Goal: Task Accomplishment & Management: Use online tool/utility

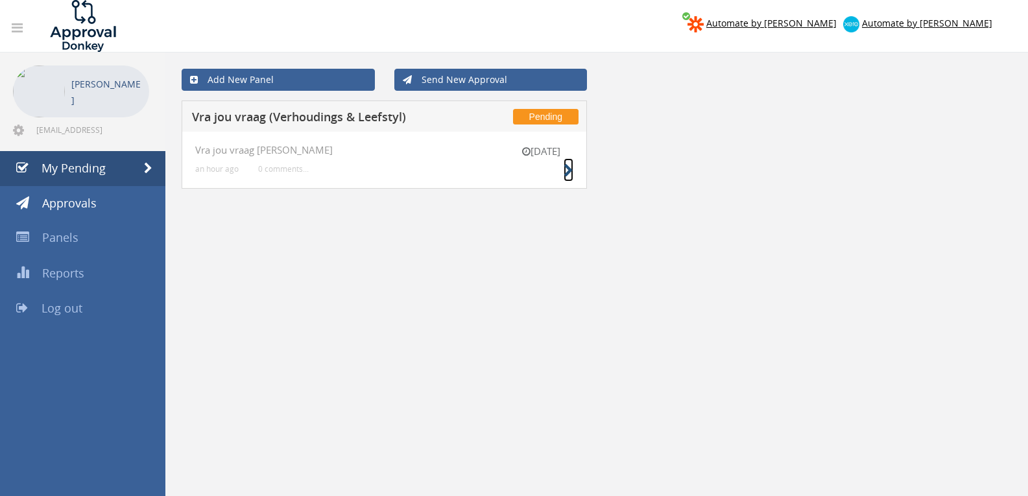
click at [570, 171] on icon at bounding box center [569, 171] width 10 height 14
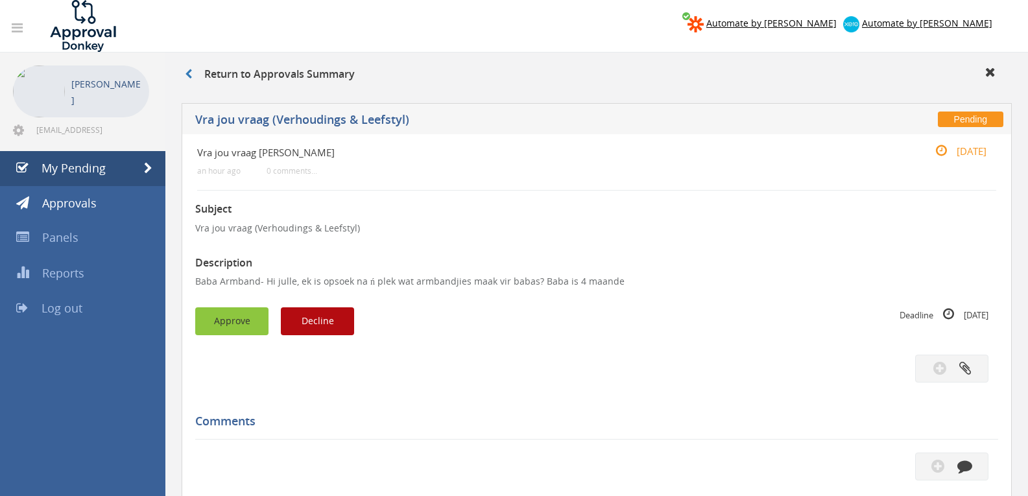
click at [241, 315] on button "Approve" at bounding box center [231, 322] width 73 height 28
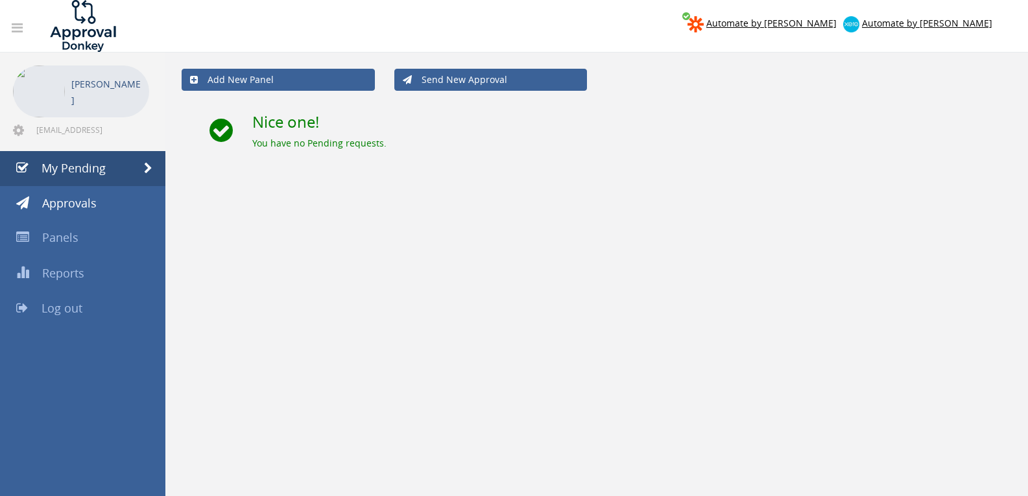
click at [84, 306] on link "Log out" at bounding box center [82, 308] width 165 height 35
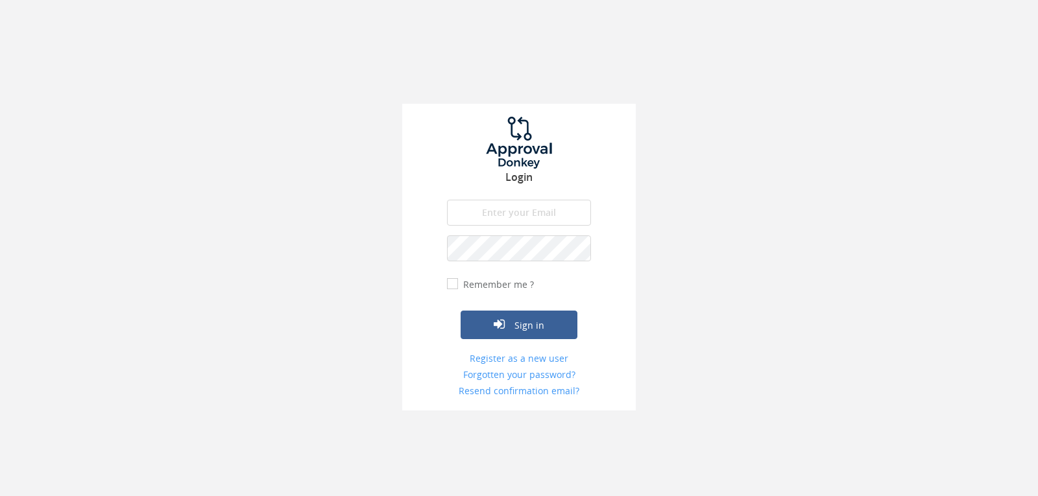
click at [507, 220] on input "email" at bounding box center [519, 213] width 144 height 26
type input "[EMAIL_ADDRESS][DOMAIN_NAME]"
click at [461, 311] on button "Sign in" at bounding box center [519, 325] width 117 height 29
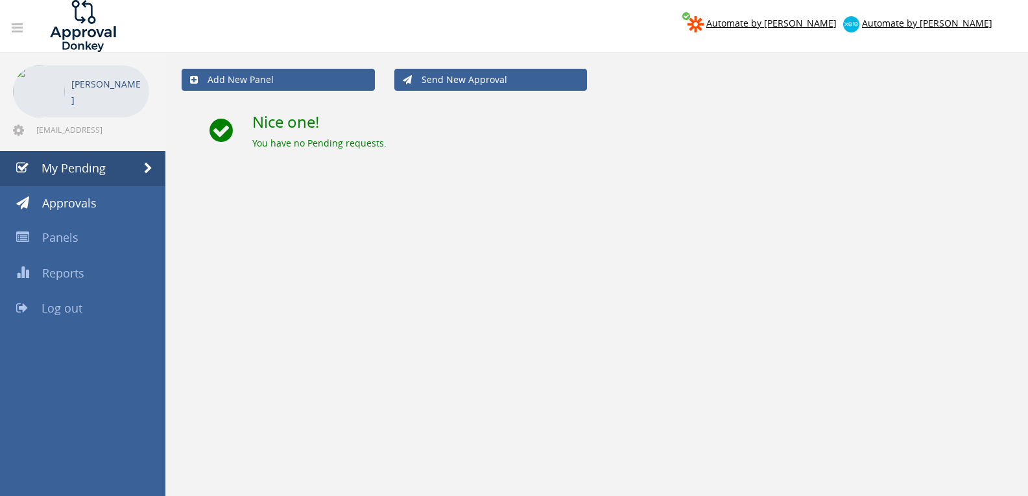
click at [66, 314] on span "Log out" at bounding box center [62, 308] width 41 height 16
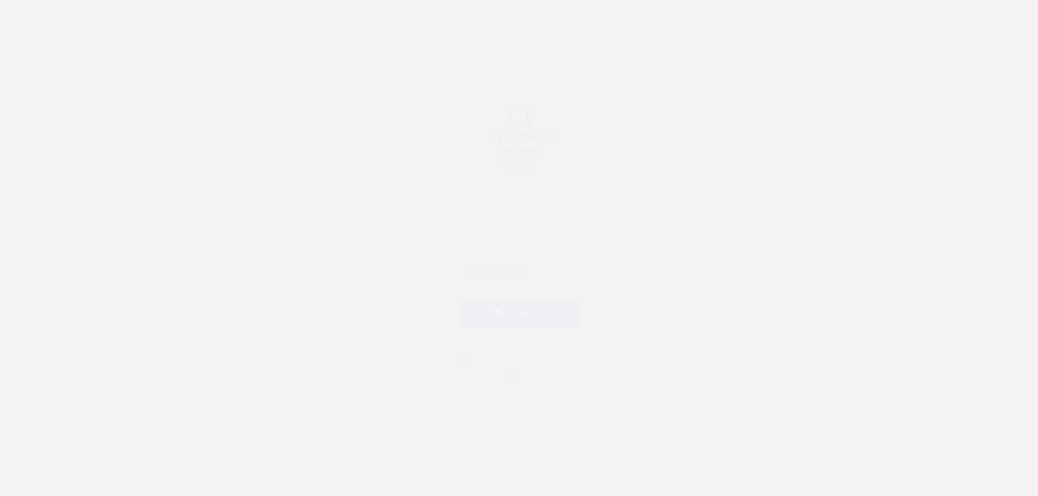
click at [520, 204] on input "email" at bounding box center [519, 213] width 144 height 26
type input "[EMAIL_ADDRESS][DOMAIN_NAME]"
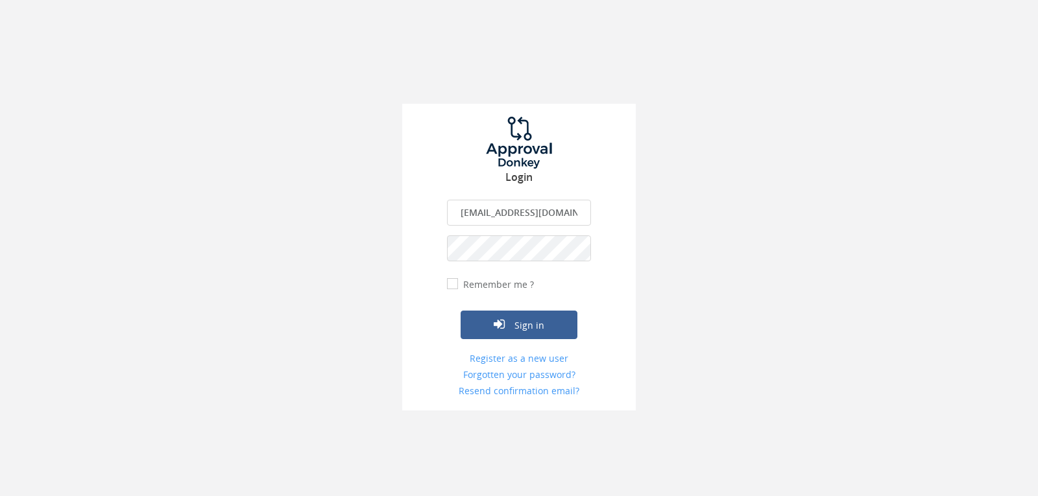
click at [461, 311] on button "Sign in" at bounding box center [519, 325] width 117 height 29
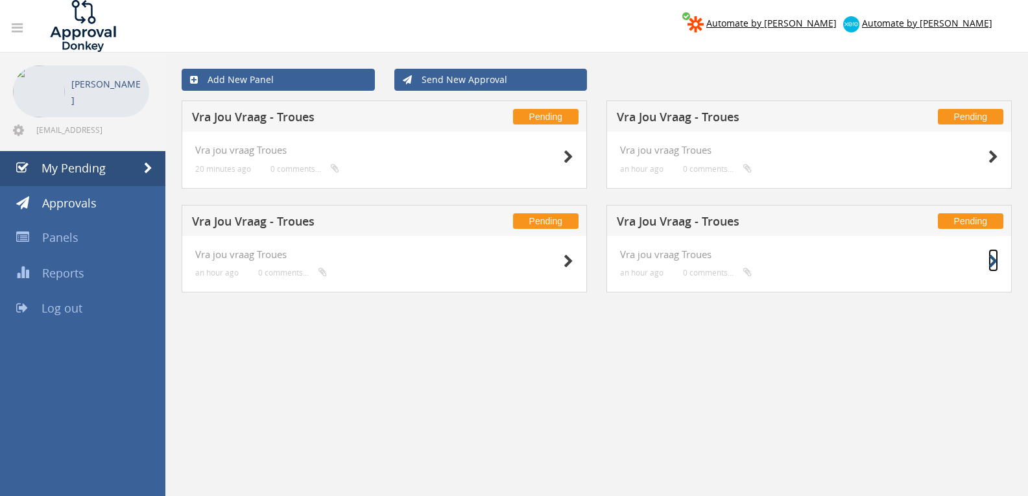
click at [992, 264] on icon at bounding box center [994, 262] width 10 height 14
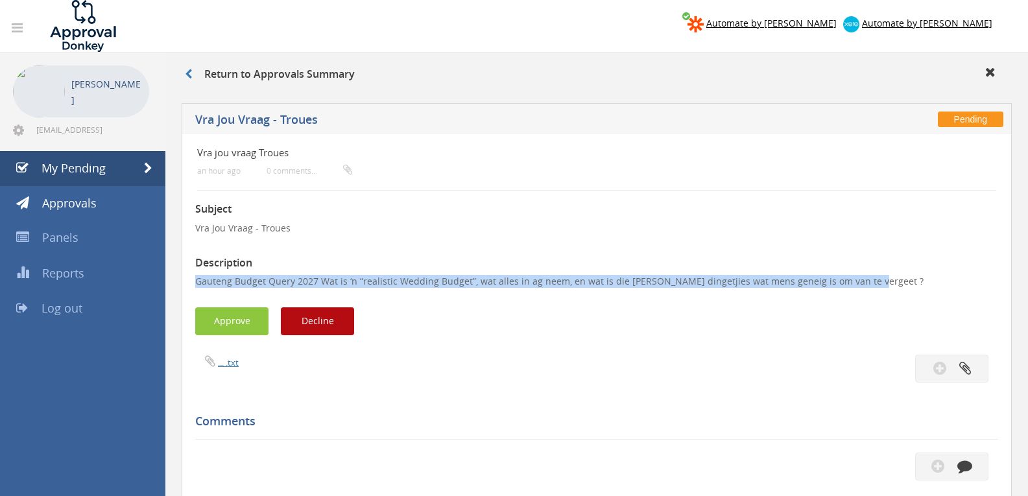
drag, startPoint x: 845, startPoint y: 276, endPoint x: 187, endPoint y: 278, distance: 658.6
click at [187, 278] on div "Vra jou vraag Troues an hour ago 0 comments... Subject Vra Jou Vraag - Troues D…" at bounding box center [597, 437] width 830 height 607
copy p "Gauteng Budget Query 2027 Wat is ‘n “realistic Wedding Budget”, wat alles in ag…"
click at [245, 317] on button "Approve" at bounding box center [231, 322] width 73 height 28
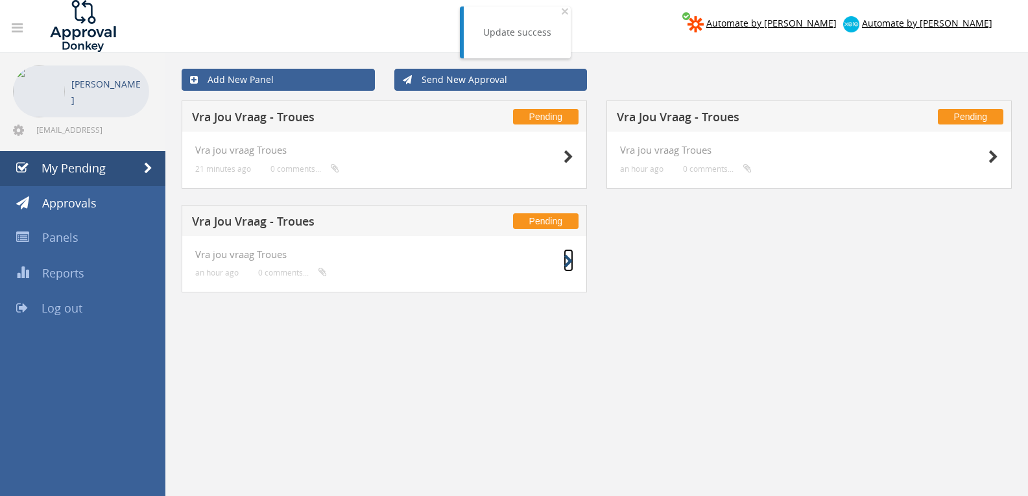
click at [566, 265] on icon at bounding box center [569, 262] width 10 height 14
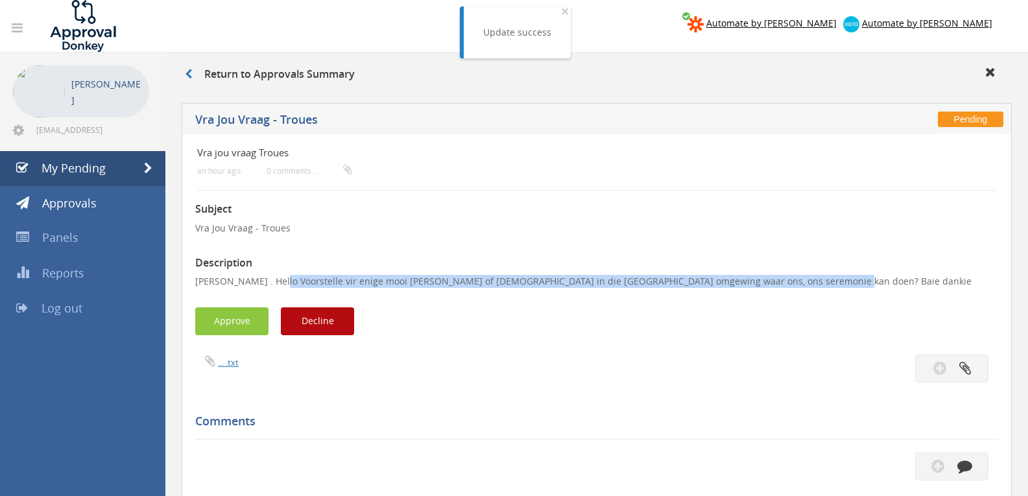
drag, startPoint x: 797, startPoint y: 280, endPoint x: 274, endPoint y: 279, distance: 523.0
click at [274, 279] on p "[PERSON_NAME] . Hello Voorstelle vir enige mooi [PERSON_NAME] of [DEMOGRAPHIC_D…" at bounding box center [596, 281] width 803 height 13
copy p "Hello Voorstelle vir enige mooi [PERSON_NAME] of [DEMOGRAPHIC_DATA] in die [GEO…"
click at [306, 320] on button "Decline" at bounding box center [317, 322] width 73 height 28
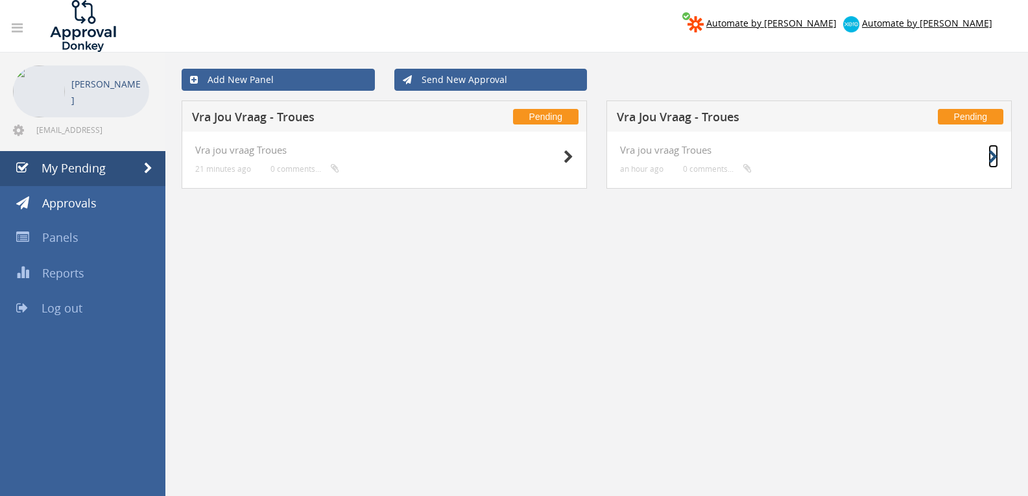
click at [991, 157] on icon at bounding box center [994, 158] width 10 height 14
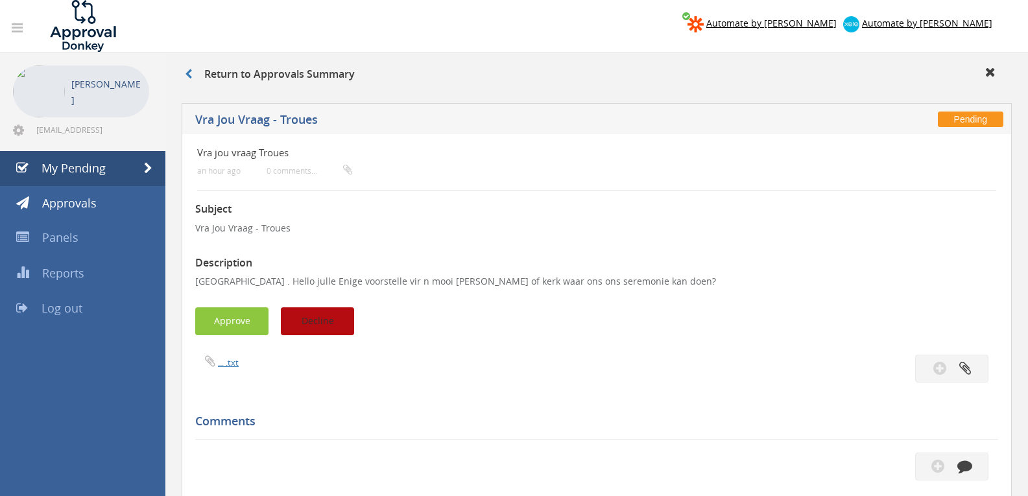
click at [335, 322] on button "Decline" at bounding box center [317, 322] width 73 height 28
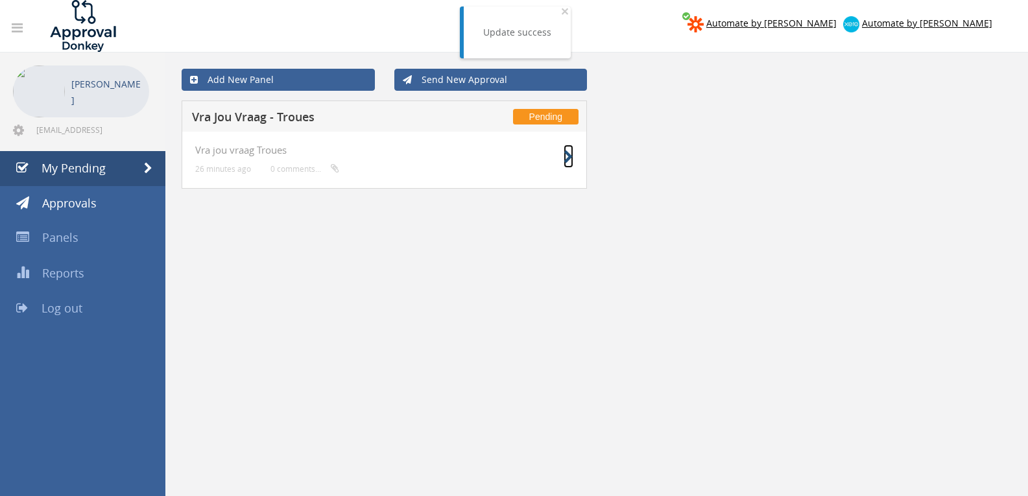
click at [564, 159] on icon at bounding box center [569, 158] width 10 height 14
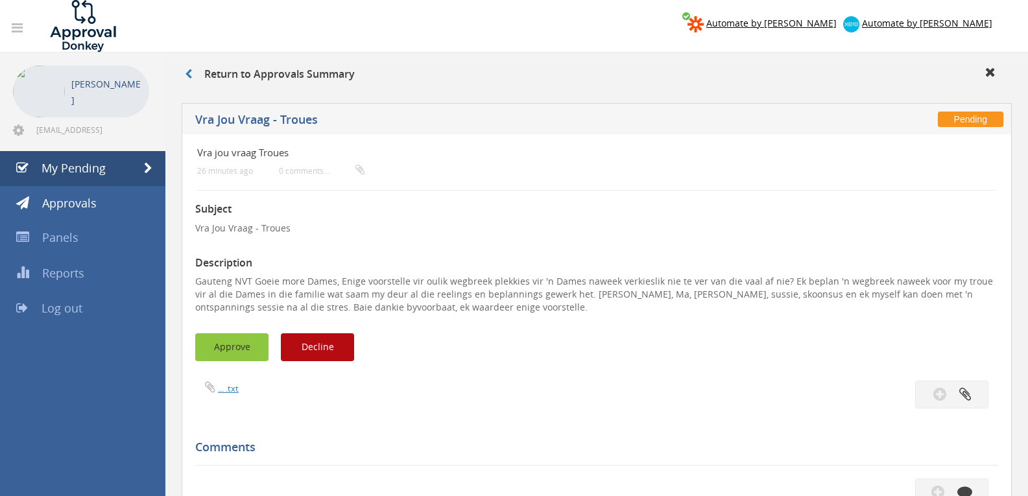
click at [261, 348] on button "Approve" at bounding box center [231, 347] width 73 height 28
